Goal: Task Accomplishment & Management: Manage account settings

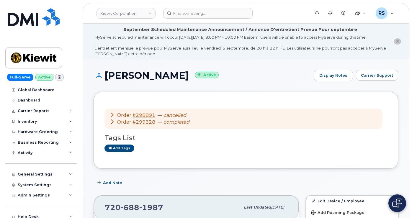
scroll to position [217, 0]
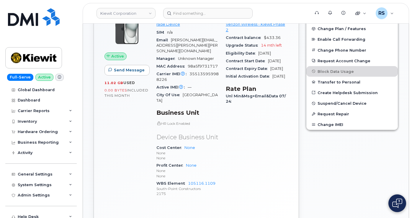
click at [3, 200] on div "Full-Serve Active Global Dashboard Dashboard Carrier Reports Monthly Billing Da…" at bounding box center [40, 109] width 80 height 218
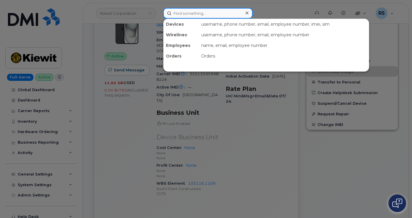
click at [185, 15] on input at bounding box center [207, 13] width 89 height 11
paste input "954.218.6449"
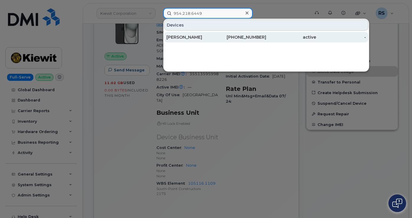
type input "954.218.6449"
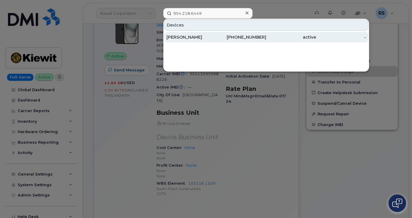
click at [187, 36] on div "Jackson Dieters" at bounding box center [192, 37] width 50 height 6
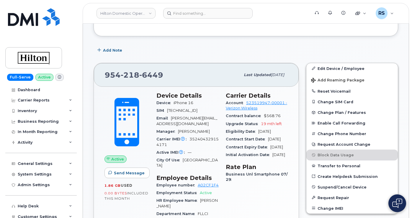
scroll to position [118, 0]
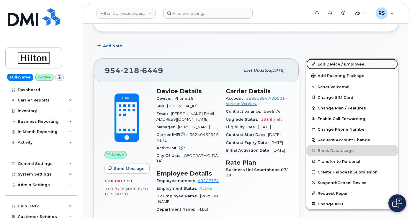
click at [335, 69] on link "Edit Device / Employee" at bounding box center [353, 64] width 92 height 11
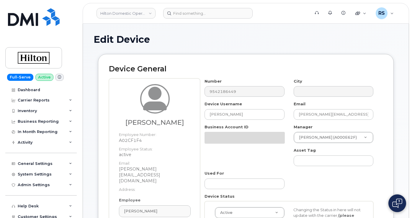
select select "34080331"
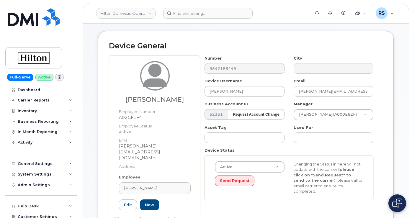
scroll to position [59, 0]
drag, startPoint x: 256, startPoint y: 97, endPoint x: 205, endPoint y: 96, distance: 50.5
click at [205, 96] on input "[PERSON_NAME]" at bounding box center [245, 91] width 80 height 11
click at [249, 96] on input "[PERSON_NAME]" at bounding box center [245, 91] width 80 height 11
drag, startPoint x: 249, startPoint y: 96, endPoint x: 209, endPoint y: 97, distance: 39.9
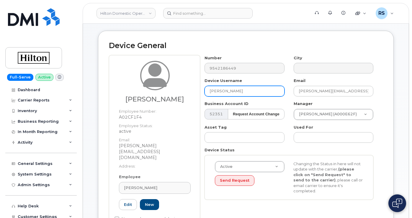
click at [209, 97] on input "[PERSON_NAME]" at bounding box center [245, 91] width 80 height 11
paste input "ordan Wolfe"
type input "Jordan Wolfe"
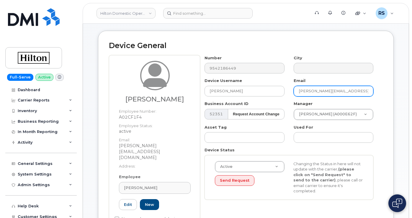
drag, startPoint x: 296, startPoint y: 97, endPoint x: 387, endPoint y: 97, distance: 90.4
click at [387, 97] on div "Device General Jackson Dieters Employee Number: A02CF1F4 Employee Status: activ…" at bounding box center [246, 137] width 296 height 213
paste input "ordan.Wolfe@conradh"
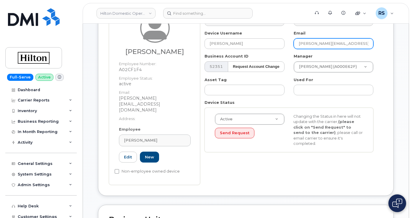
scroll to position [118, 0]
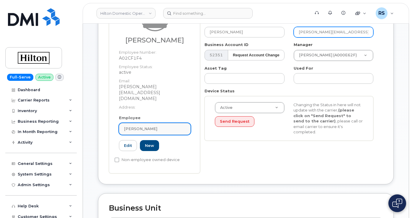
type input "Jordan.Wolfe@conradhotels.com"
click at [162, 126] on div "Jackson Dieters" at bounding box center [155, 129] width 62 height 6
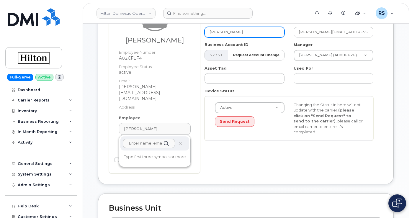
drag, startPoint x: 245, startPoint y: 37, endPoint x: 211, endPoint y: 38, distance: 33.7
click at [207, 36] on input "Jordan Wolfe" at bounding box center [245, 32] width 80 height 11
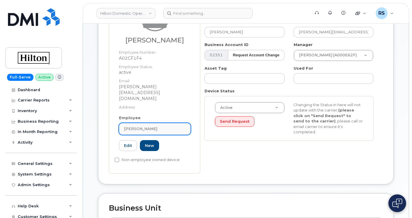
click at [163, 126] on div "Jackson Dieters" at bounding box center [155, 129] width 62 height 6
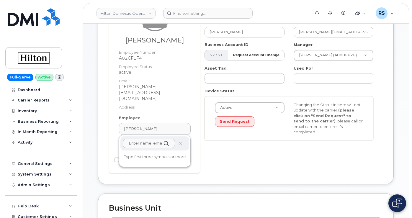
paste input "Jordan Wolfe"
type input "Jordan Wolfe"
click at [225, 153] on div "Number 9542186449 City Device Username Jordan Wolfe Email Jordan.Wolfe@conradho…" at bounding box center [291, 85] width 183 height 178
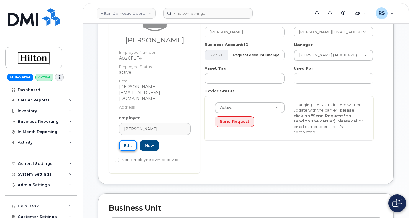
click at [128, 140] on link "Edit" at bounding box center [128, 145] width 18 height 11
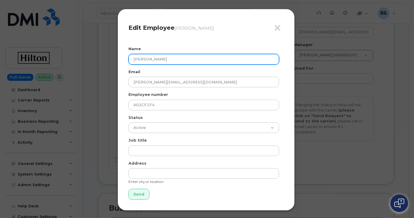
drag, startPoint x: 170, startPoint y: 59, endPoint x: 130, endPoint y: 61, distance: 40.2
click at [103, 57] on div "Close Edit Employee Jackson Dieters Name Jackson Dieters Email Jackson.Dieters@…" at bounding box center [207, 109] width 414 height 218
paste input "ordan Wolfe"
type input "Jordan Wolfe"
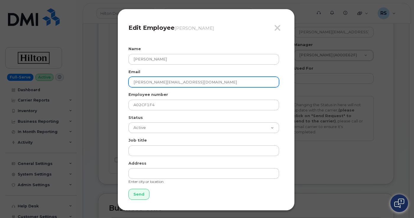
drag, startPoint x: 212, startPoint y: 81, endPoint x: 131, endPoint y: 88, distance: 81.5
click at [80, 79] on div "Close Edit Employee Jackson Dieters Name Jordan Wolfe Email Jackson.Dieters@Con…" at bounding box center [207, 109] width 414 height 218
paste input "ordan.Wolfe@conradh"
type input "Jordan.Wolfe@conradhotels.com"
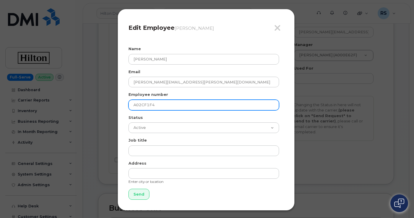
drag, startPoint x: 162, startPoint y: 105, endPoint x: 113, endPoint y: 103, distance: 49.1
click at [109, 103] on div "Close Edit Employee Jackson Dieters Name Jordan Wolfe Email Jordan.Wolfe@conrad…" at bounding box center [207, 109] width 414 height 218
paste input "2253592"
type input "2253592"
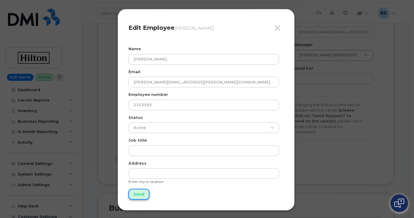
click at [137, 194] on input "Send" at bounding box center [138, 194] width 21 height 11
type input "Send"
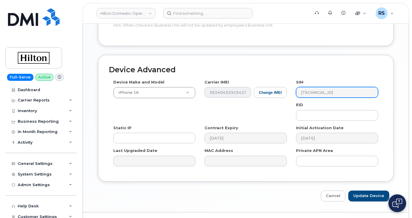
scroll to position [365, 0]
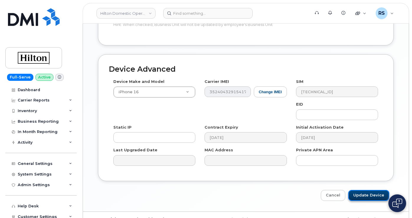
click at [367, 190] on input "Update Device" at bounding box center [369, 195] width 41 height 11
type input "Saving..."
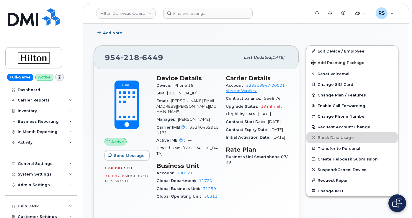
scroll to position [138, 0]
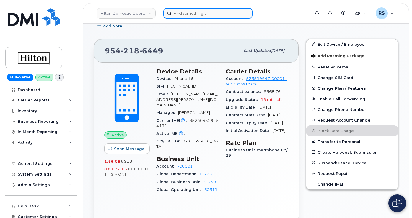
click at [183, 17] on input at bounding box center [207, 13] width 89 height 11
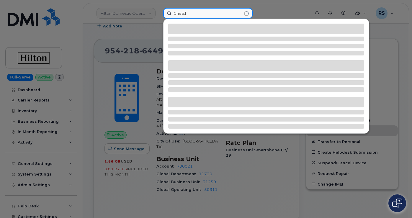
type input "Chee.ly"
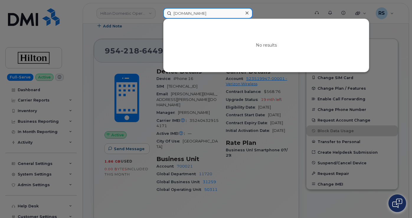
click at [197, 14] on input "Chee.ly" at bounding box center [207, 13] width 89 height 11
drag, startPoint x: 196, startPoint y: 13, endPoint x: 166, endPoint y: 12, distance: 30.5
click at [166, 12] on input "Chee.ly" at bounding box center [207, 13] width 89 height 11
click at [178, 14] on input at bounding box center [207, 13] width 89 height 11
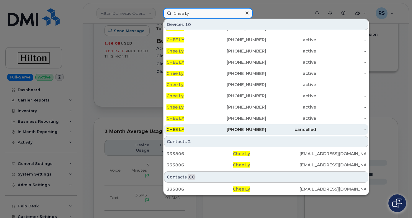
scroll to position [0, 0]
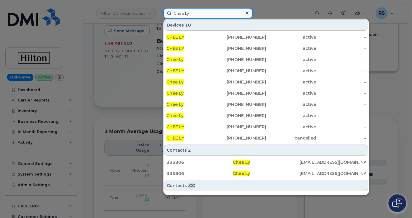
type input "Chee Ly"
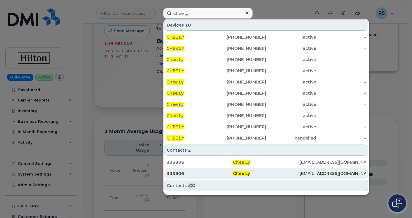
click at [179, 172] on div "335806" at bounding box center [200, 174] width 66 height 6
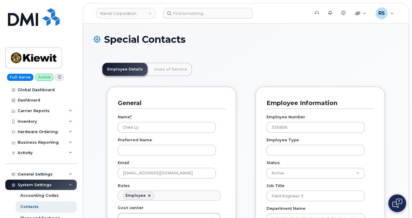
scroll to position [20, 0]
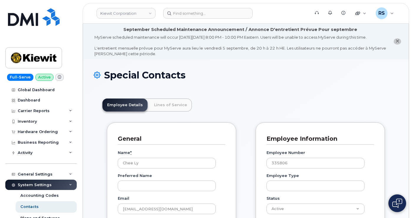
click at [250, 77] on h1 "Special Contacts" at bounding box center [246, 75] width 305 height 10
click at [235, 80] on h1 "Special Contacts" at bounding box center [246, 75] width 305 height 10
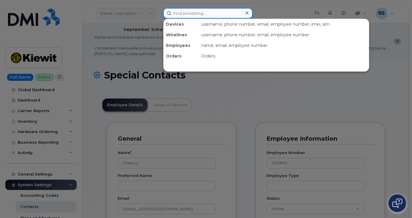
click at [177, 13] on input at bounding box center [207, 13] width 89 height 11
paste input "Haley Witucki'"
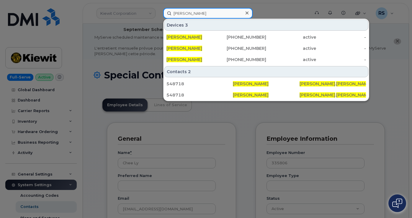
drag, startPoint x: 200, startPoint y: 13, endPoint x: 166, endPoint y: 13, distance: 34.0
click at [166, 13] on input "[PERSON_NAME]" at bounding box center [207, 13] width 89 height 11
paste input "502-780-8017."
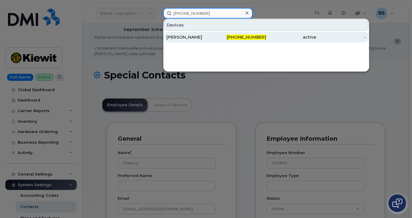
type input "502-780-8017"
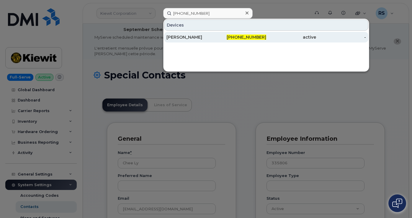
click at [177, 36] on div "Haley Witucki" at bounding box center [192, 37] width 50 height 6
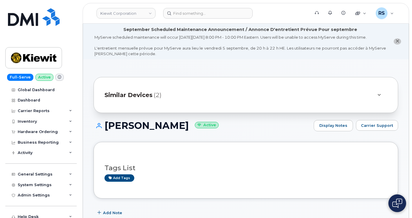
click at [138, 99] on span "Similar Devices" at bounding box center [129, 95] width 48 height 9
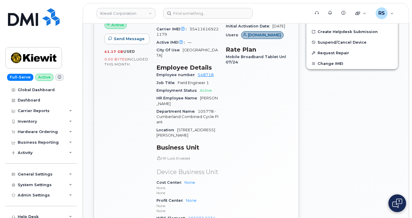
scroll to position [335, 0]
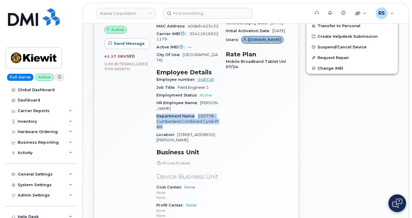
drag, startPoint x: 155, startPoint y: 116, endPoint x: 219, endPoint y: 127, distance: 64.4
click at [219, 127] on div "Device Details Device Tablet Apple iPad Wi-Fi + Cellular (10th Gen) + Upgrade D…" at bounding box center [187, 102] width 69 height 287
copy div "Department Name 105778 - Cumberland Combined Cycle Plant"
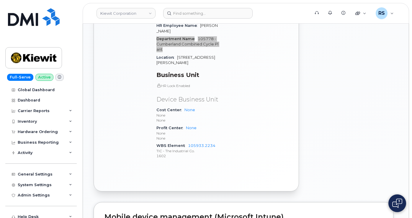
scroll to position [433, 0]
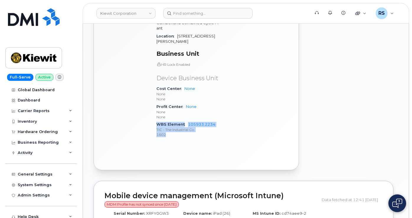
drag, startPoint x: 157, startPoint y: 120, endPoint x: 219, endPoint y: 129, distance: 63.7
click at [219, 129] on div "Device Details Device Tablet Apple iPad Wi-Fi + Cellular (10th Gen) + Upgrade D…" at bounding box center [187, 3] width 69 height 287
copy div "WBS Element 105933.2234 TIC - The Industrial Co. 1602"
click at [351, 114] on div "Edit Device / Employee Add Roaming Package Change SIM Card Change Plan / Featur…" at bounding box center [352, 2] width 99 height 343
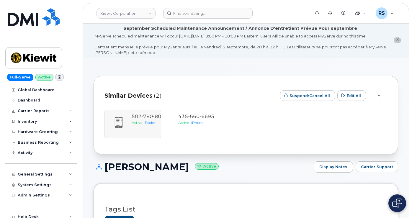
scroll to position [0, 0]
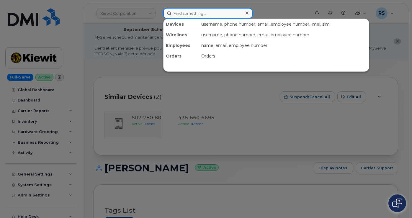
click at [178, 12] on input at bounding box center [207, 13] width 89 height 11
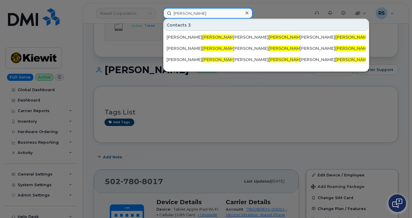
click at [182, 13] on input "CeeLy" at bounding box center [207, 13] width 89 height 11
click at [180, 13] on input "CeeLy" at bounding box center [207, 13] width 89 height 11
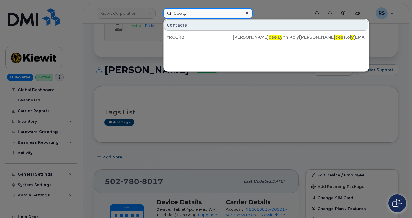
click at [177, 15] on input "Cee Ly" at bounding box center [207, 13] width 89 height 11
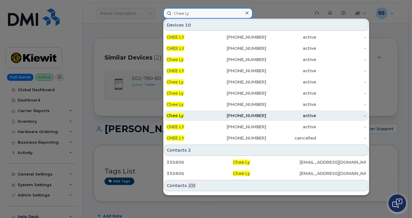
scroll to position [9, 0]
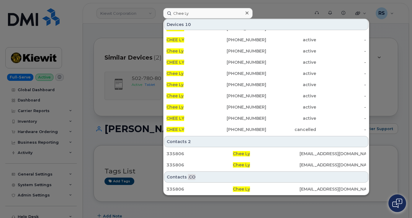
click at [103, 30] on div at bounding box center [206, 109] width 412 height 218
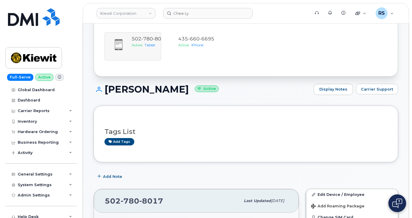
scroll to position [157, 0]
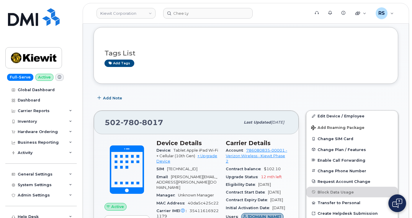
click at [156, 99] on div "Add Note" at bounding box center [246, 98] width 305 height 11
drag, startPoint x: 165, startPoint y: 130, endPoint x: 94, endPoint y: 132, distance: 71.2
copy span "502 780 8017"
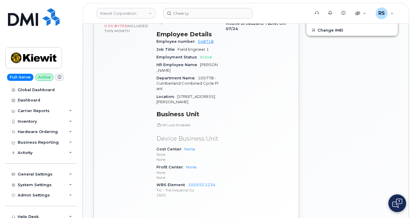
scroll to position [394, 0]
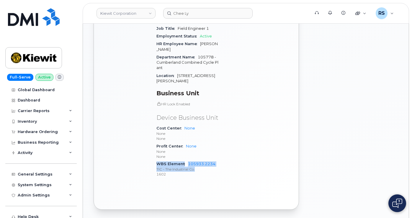
drag, startPoint x: 157, startPoint y: 159, endPoint x: 219, endPoint y: 164, distance: 62.8
click at [219, 164] on div "Device Details Device Tablet Apple iPad Wi-Fi + Cellular (10th Gen) + Upgrade D…" at bounding box center [187, 43] width 69 height 287
copy div "WBS Element 105933.2234 TIC - The Industrial Co."
click at [4, 210] on div "Full-Serve Active Global Dashboard Dashboard Carrier Reports Monthly Billing Da…" at bounding box center [40, 109] width 80 height 218
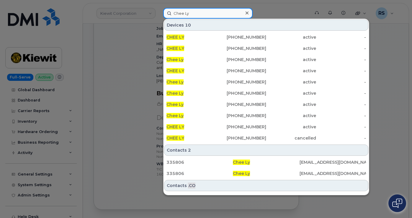
drag, startPoint x: 201, startPoint y: 14, endPoint x: 166, endPoint y: 11, distance: 35.2
click at [166, 11] on input "Chee Ly" at bounding box center [207, 13] width 89 height 11
paste input "2142189033"
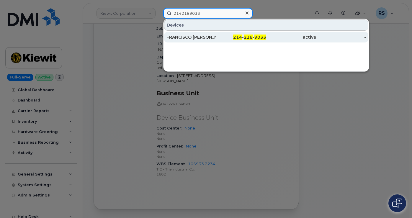
type input "2142189033"
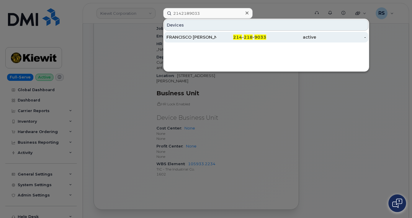
click at [188, 36] on div "FRANCISCO JAVIER RODRIGUEZ REYES" at bounding box center [192, 37] width 50 height 6
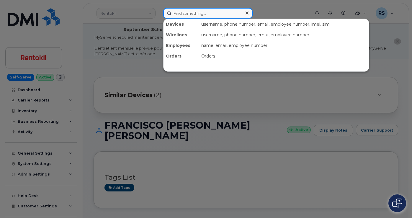
click at [178, 13] on input at bounding box center [207, 13] width 89 height 11
paste input "5133200358"
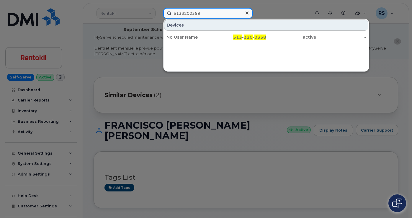
type input "5133200358"
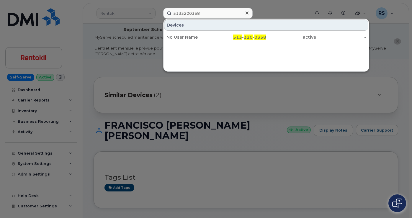
click at [246, 12] on icon at bounding box center [247, 13] width 3 height 5
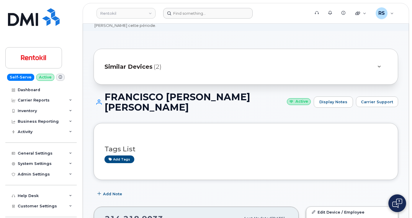
scroll to position [118, 0]
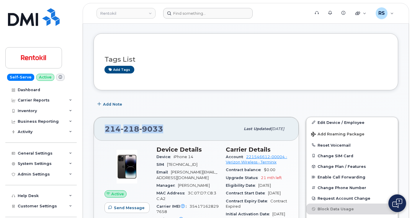
drag, startPoint x: 165, startPoint y: 134, endPoint x: 105, endPoint y: 134, distance: 60.3
click at [105, 134] on div "214 218 9033" at bounding box center [173, 129] width 136 height 12
copy span "214 218 9033"
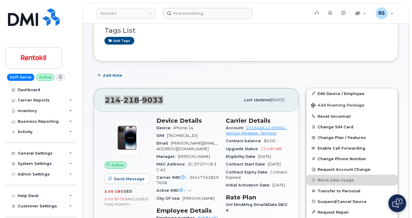
scroll to position [59, 0]
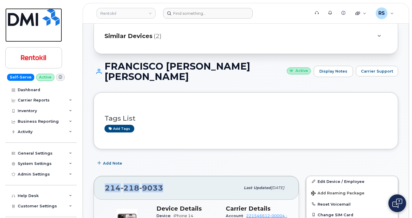
click at [7, 35] on link at bounding box center [33, 25] width 57 height 34
copy span "214 218 9033"
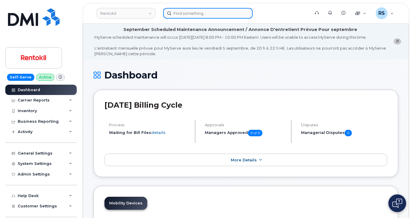
click at [177, 14] on input at bounding box center [207, 13] width 89 height 11
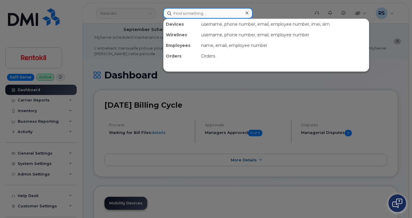
paste input "Anderson Caraballo"
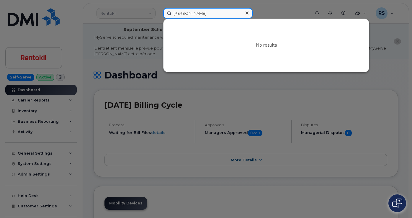
type input "Anderson Caraballo"
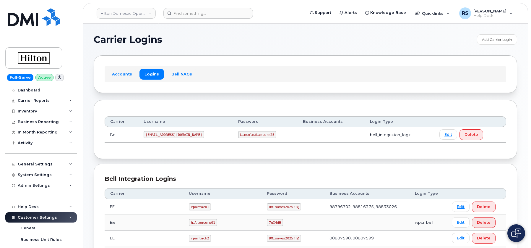
click at [219, 38] on h1 "Carrier Logins" at bounding box center [284, 39] width 380 height 9
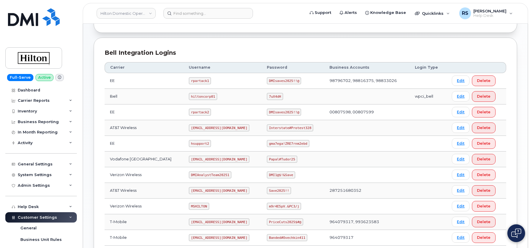
scroll to position [138, 0]
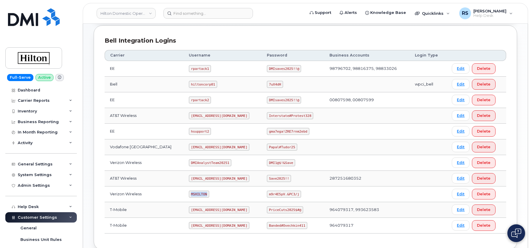
drag, startPoint x: 183, startPoint y: 193, endPoint x: 203, endPoint y: 195, distance: 20.5
click at [203, 195] on td "MSHILTON" at bounding box center [222, 194] width 78 height 16
copy code "MSHILTON"
drag, startPoint x: 263, startPoint y: 194, endPoint x: 294, endPoint y: 194, distance: 30.7
click at [294, 194] on td "m9r4E5pV.&PC3/j" at bounding box center [292, 194] width 63 height 16
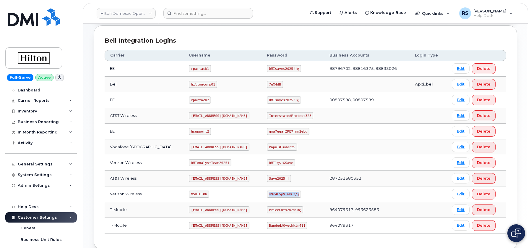
copy code "m9r4E5pV.&PC3/j"
drag, startPoint x: 183, startPoint y: 194, endPoint x: 211, endPoint y: 194, distance: 27.8
click at [211, 194] on td "MSHILTON" at bounding box center [222, 194] width 78 height 16
copy code "MSHILTON"
drag, startPoint x: 264, startPoint y: 192, endPoint x: 291, endPoint y: 195, distance: 27.3
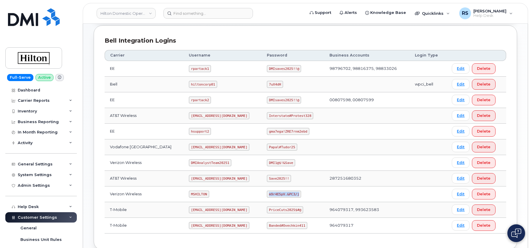
click at [291, 195] on code "m9r4E5pV.&PC3/j" at bounding box center [284, 193] width 34 height 7
copy code "m9r4E5pV.&PC3/j"
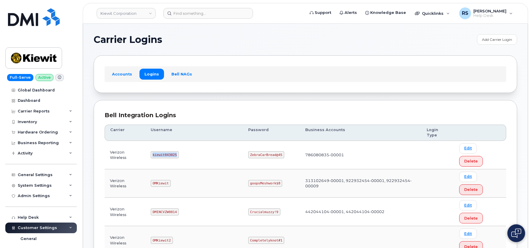
drag, startPoint x: 156, startPoint y: 143, endPoint x: 179, endPoint y: 143, distance: 23.0
click at [179, 151] on code "kiewit043025" at bounding box center [165, 154] width 28 height 7
copy code "kiewit043025"
drag, startPoint x: 230, startPoint y: 142, endPoint x: 265, endPoint y: 144, distance: 35.2
click at [265, 144] on td "ZebraCarBread@45" at bounding box center [271, 155] width 57 height 28
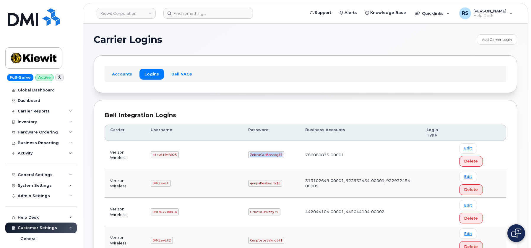
copy code "ZebraCarBread@45"
click at [201, 40] on h1 "Carrier Logins" at bounding box center [284, 39] width 380 height 9
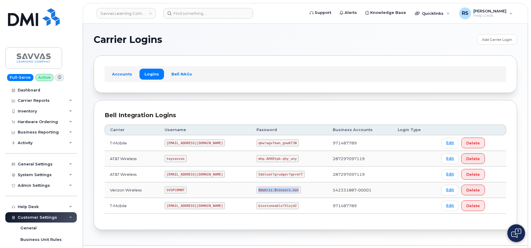
drag, startPoint x: 242, startPoint y: 189, endPoint x: 282, endPoint y: 191, distance: 39.6
click at [282, 191] on td "8debris.Bronzers.non" at bounding box center [289, 190] width 76 height 16
copy code "8debris.Bronzers.non"
